Goal: Entertainment & Leisure: Consume media (video, audio)

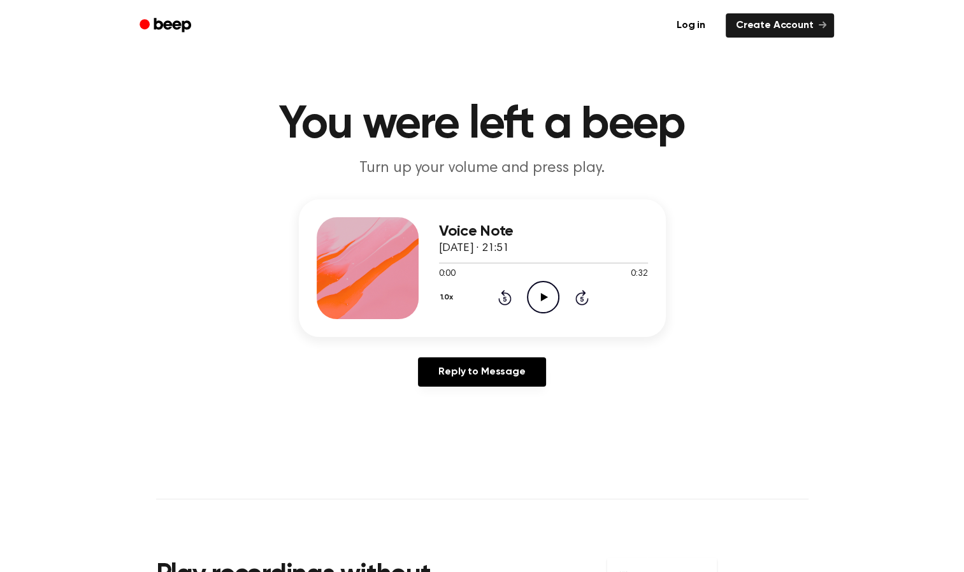
click at [549, 287] on icon "Play Audio" at bounding box center [543, 297] width 32 height 32
click at [504, 299] on icon "Rewind 5 seconds" at bounding box center [505, 297] width 14 height 17
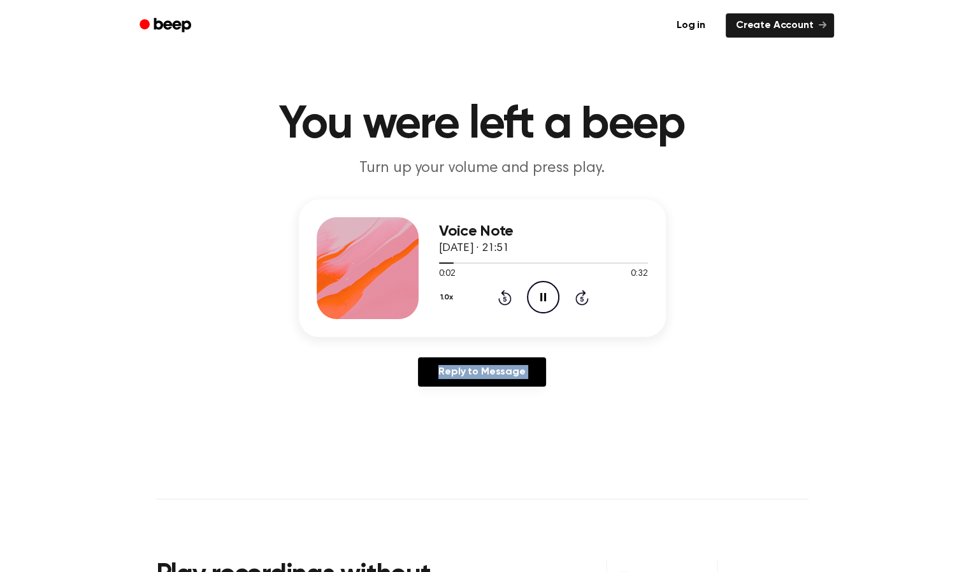
click at [504, 299] on icon "Rewind 5 seconds" at bounding box center [505, 297] width 14 height 17
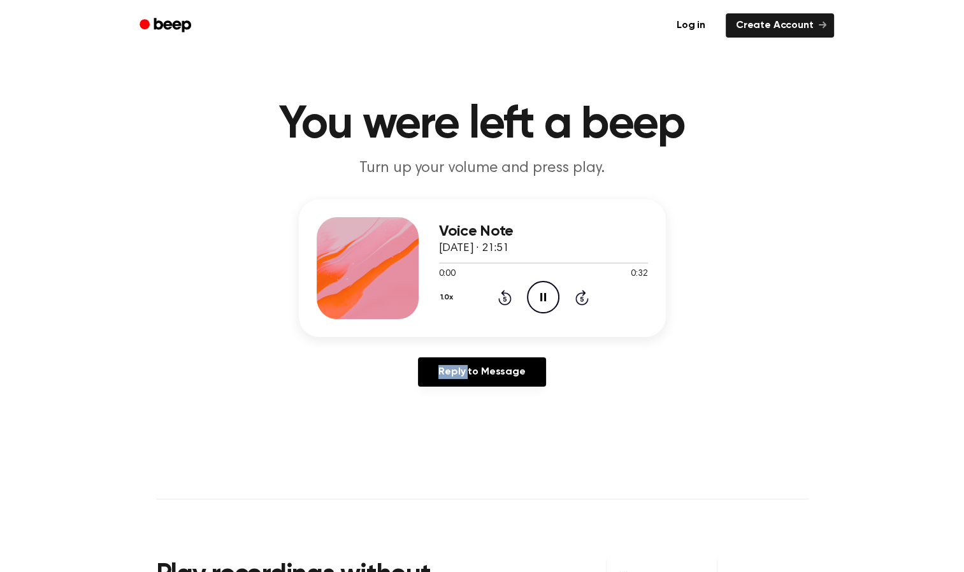
click at [504, 299] on icon "Rewind 5 seconds" at bounding box center [505, 297] width 14 height 17
click at [536, 296] on icon "Play Audio" at bounding box center [543, 297] width 32 height 32
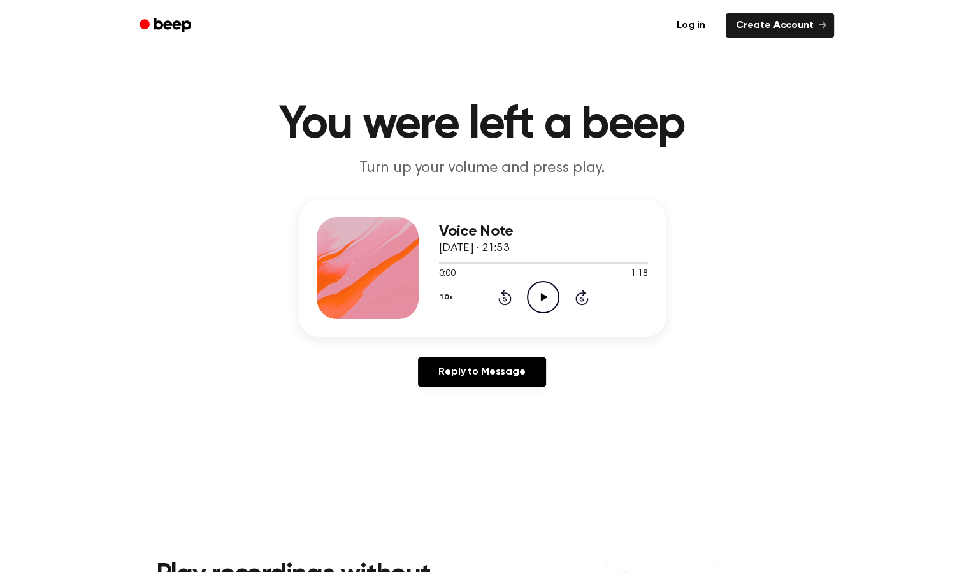
click at [552, 296] on icon "Play Audio" at bounding box center [543, 297] width 32 height 32
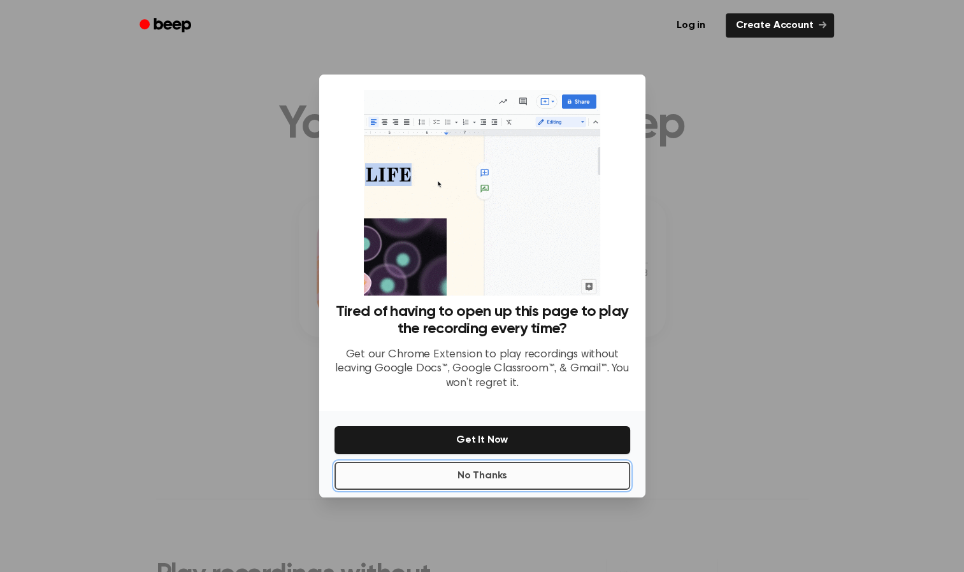
click at [496, 477] on button "No Thanks" at bounding box center [483, 476] width 296 height 28
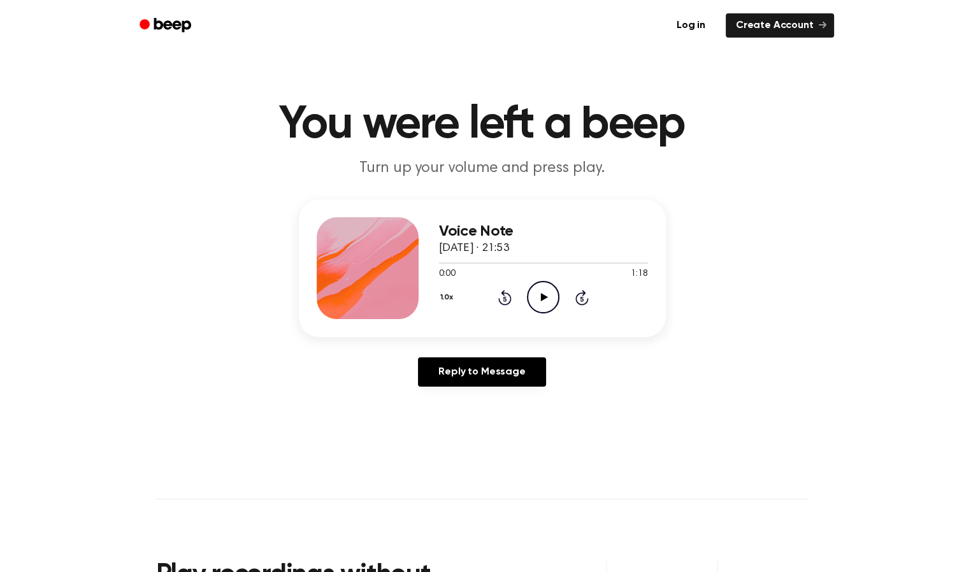
click at [536, 291] on icon "Play Audio" at bounding box center [543, 297] width 32 height 32
click at [540, 284] on icon "Play Audio" at bounding box center [543, 297] width 32 height 32
click at [665, 424] on main "You were left a beep Turn up your volume and press play. Voice Note [DATE] · 18…" at bounding box center [482, 393] width 964 height 786
